Goal: Navigation & Orientation: Find specific page/section

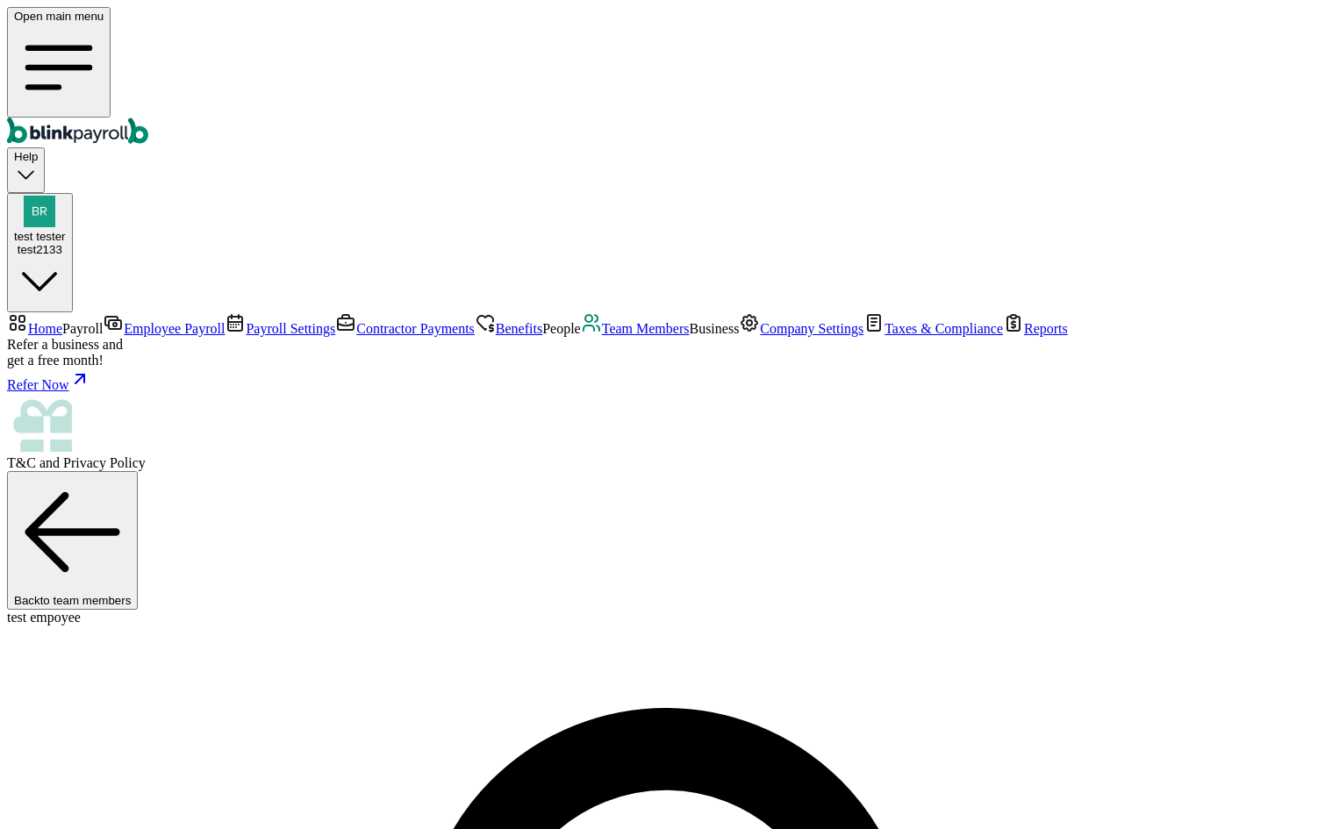
click at [129, 321] on span "Employee Payroll" at bounding box center [174, 328] width 101 height 15
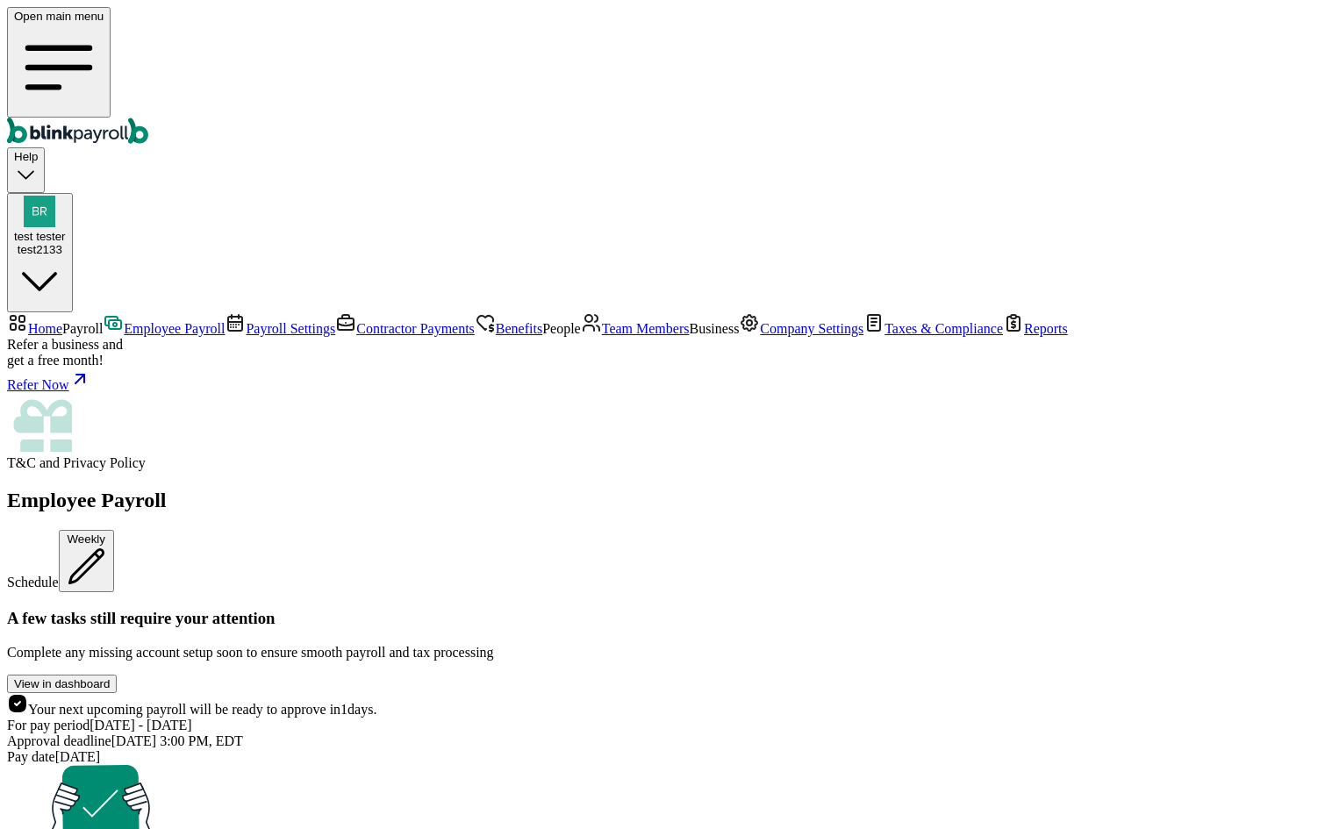
scroll to position [121, 0]
click at [246, 321] on span "Payroll Settings" at bounding box center [291, 328] width 90 height 15
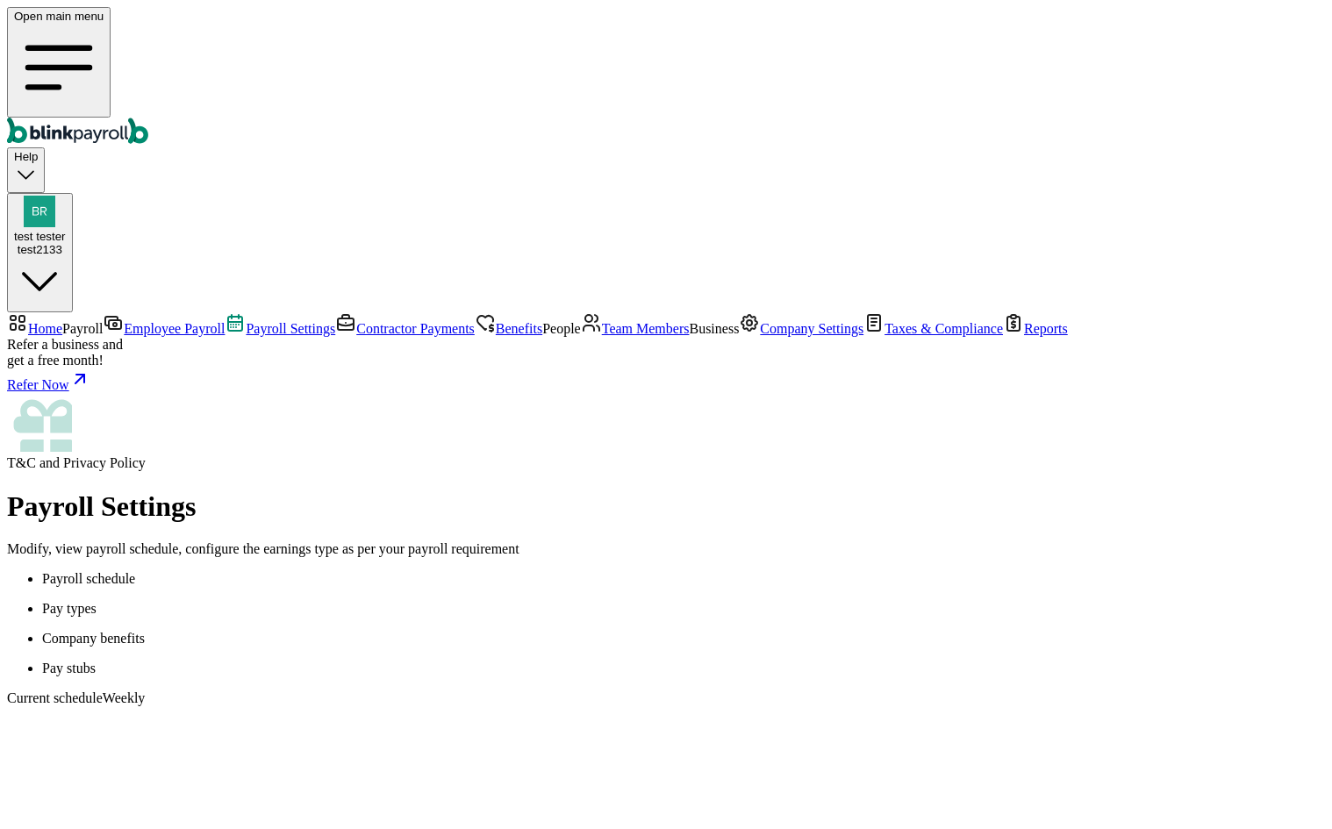
click at [602, 336] on span "Team Members" at bounding box center [646, 328] width 88 height 15
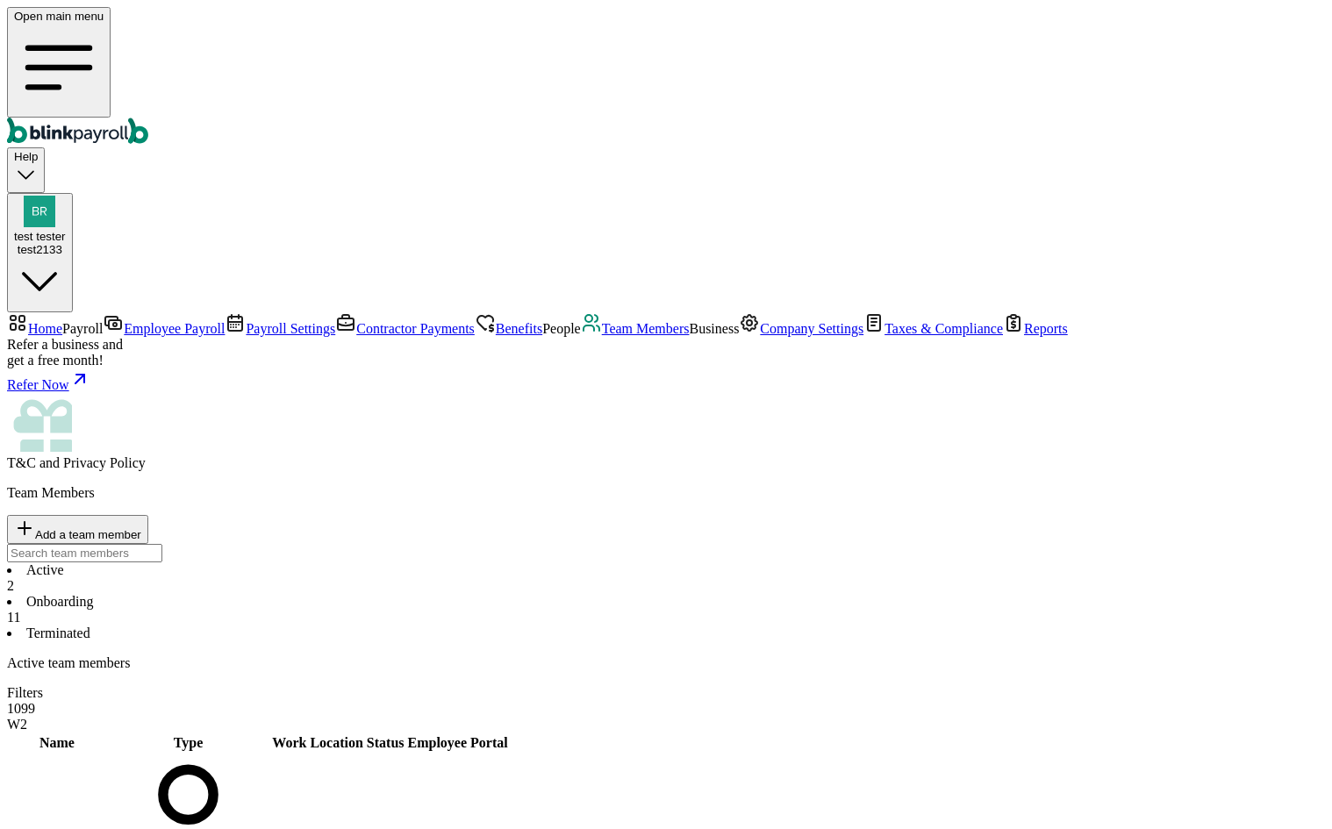
click at [428, 594] on li "Onboarding 11" at bounding box center [666, 610] width 1318 height 32
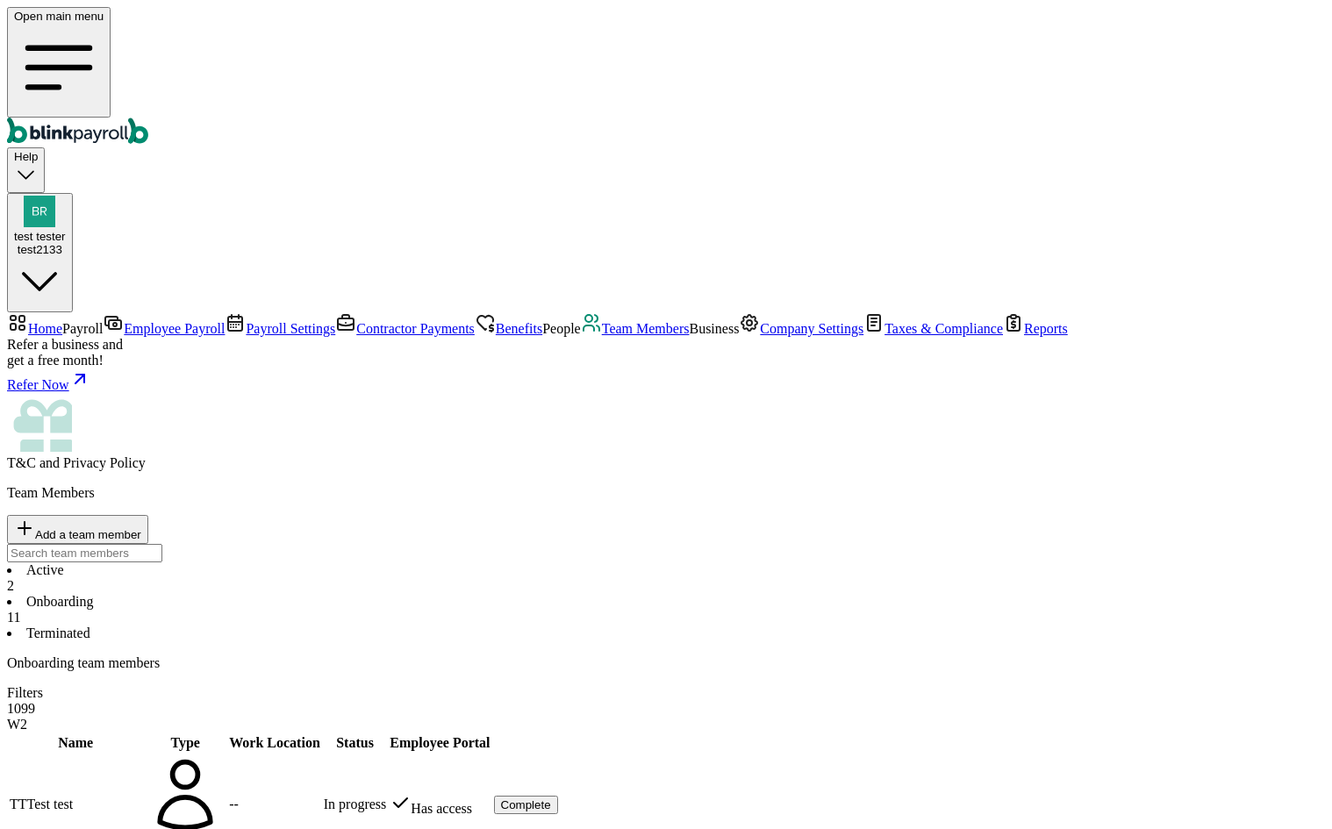
click at [528, 626] on li "Terminated" at bounding box center [666, 634] width 1318 height 16
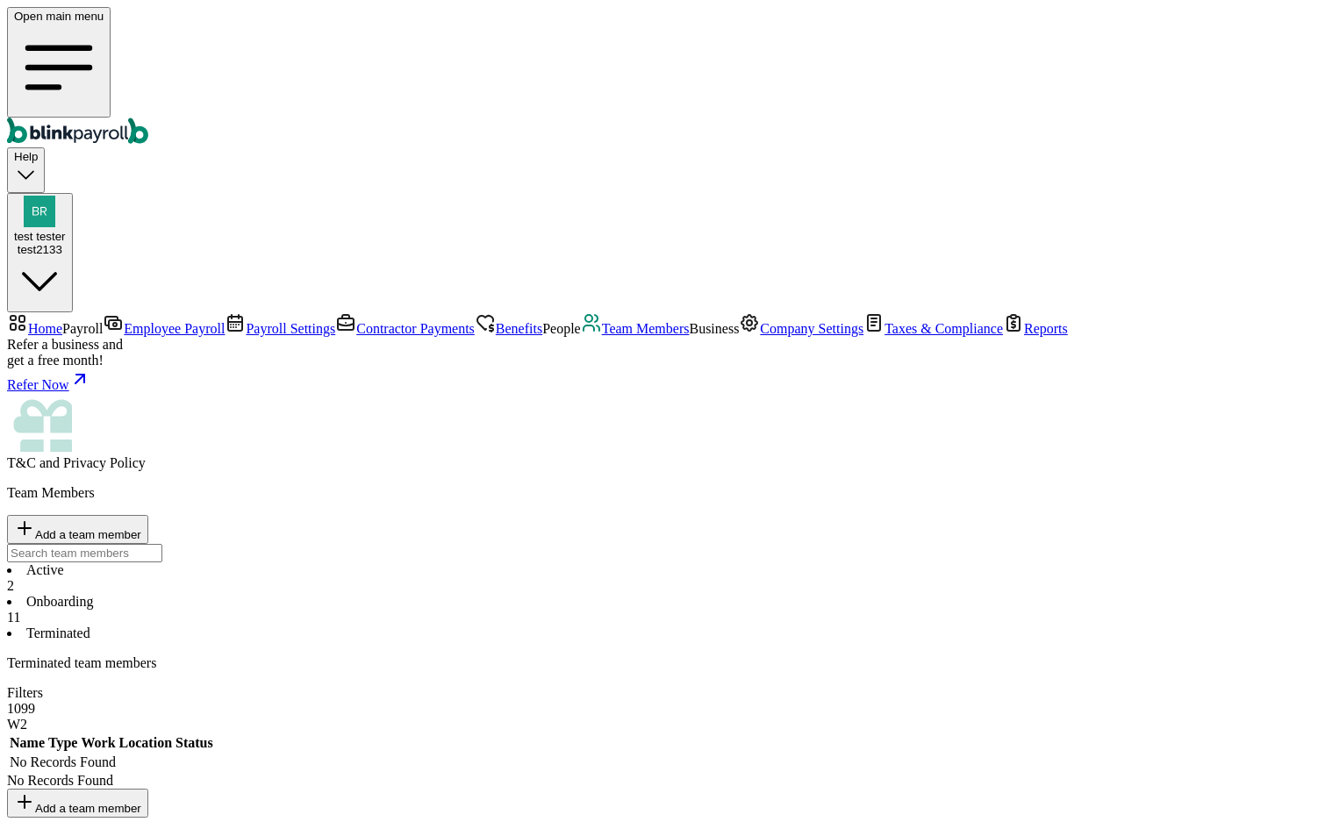
click at [301, 578] on div "2" at bounding box center [666, 586] width 1318 height 16
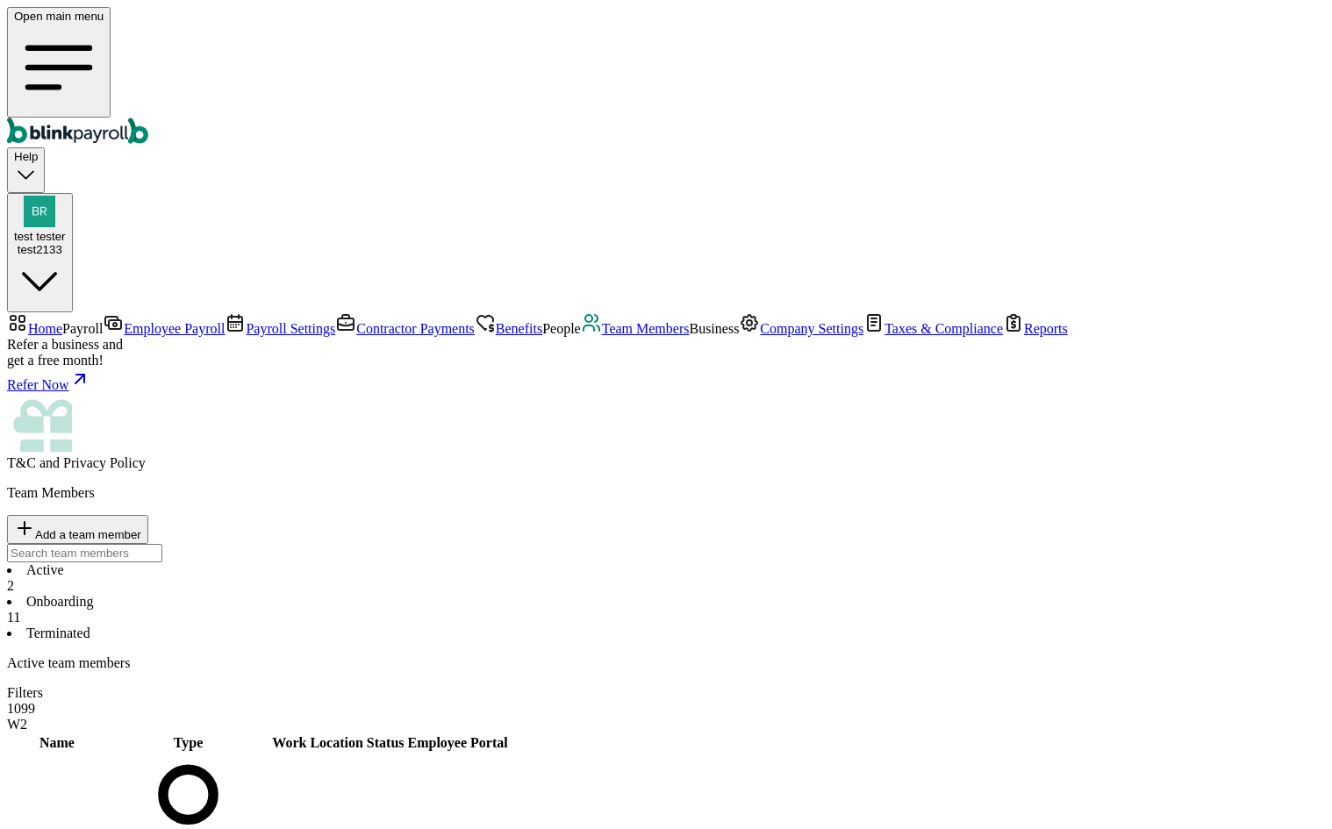
click at [394, 594] on li "Onboarding 11" at bounding box center [666, 610] width 1318 height 32
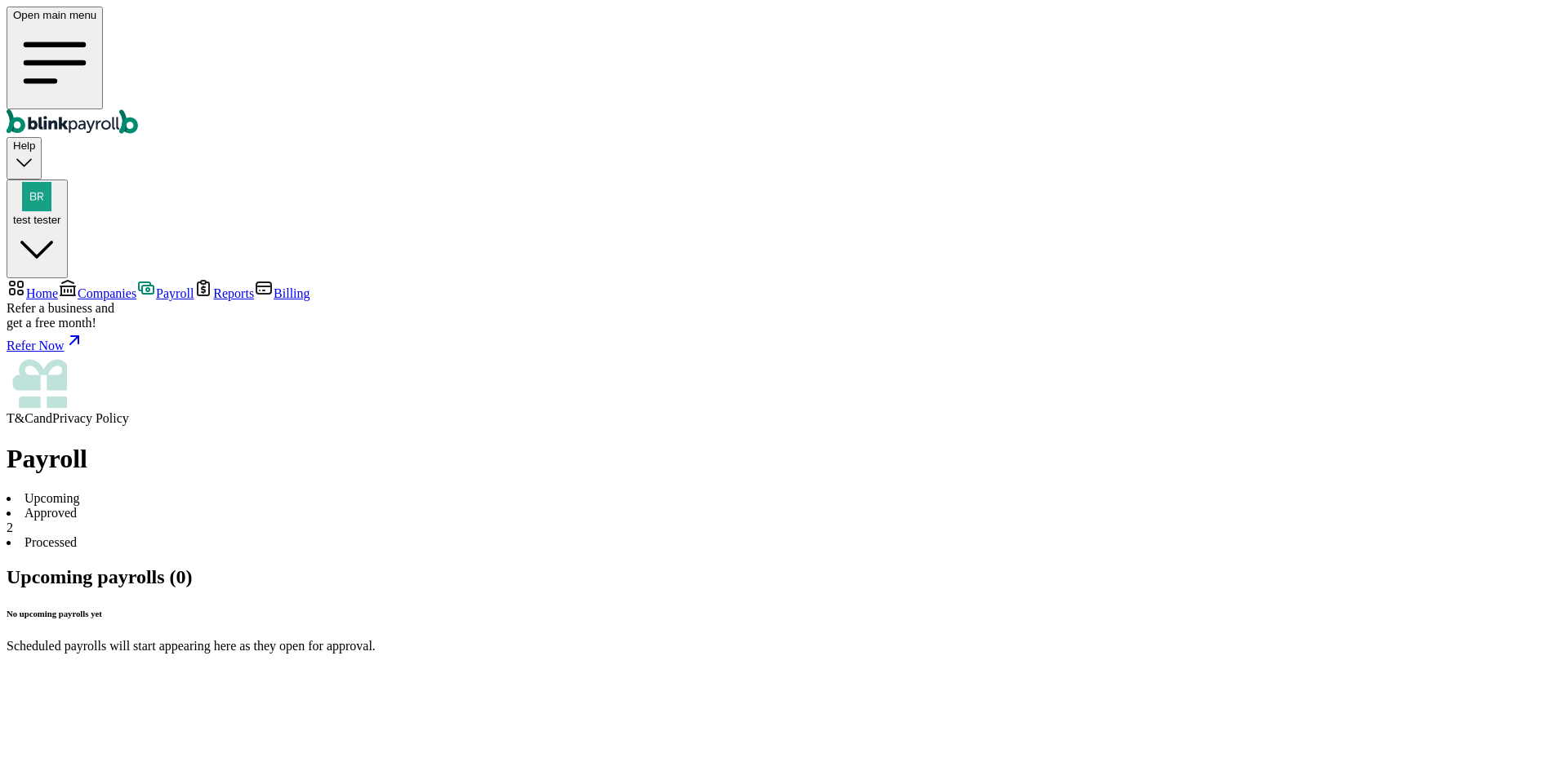
click at [363, 506] on li "Approved 2" at bounding box center [784, 521] width 1555 height 30
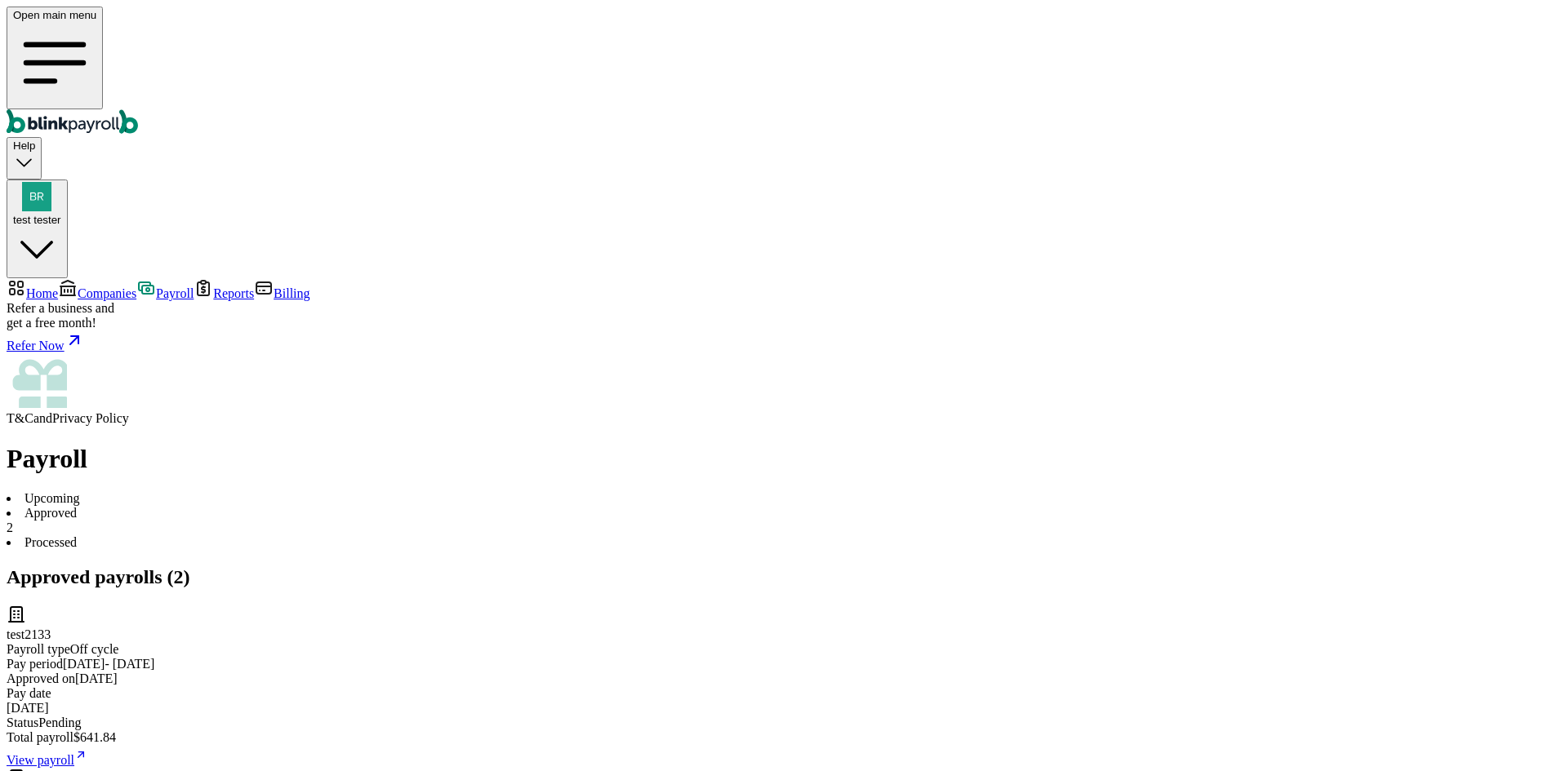
click at [290, 491] on li "Upcoming" at bounding box center [784, 498] width 1555 height 15
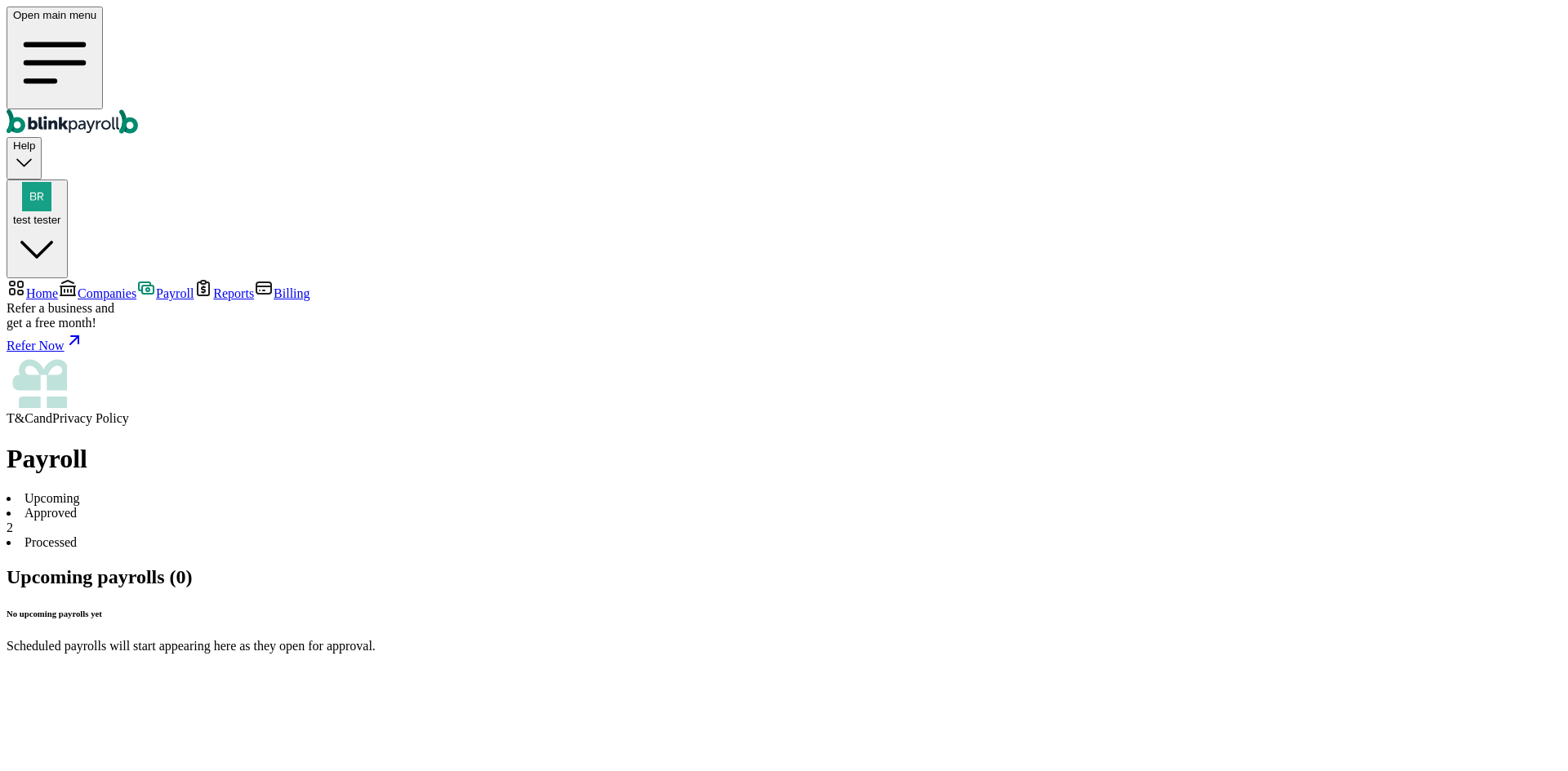
click at [61, 182] on div "test tester" at bounding box center [37, 204] width 48 height 44
